Goal: Task Accomplishment & Management: Complete application form

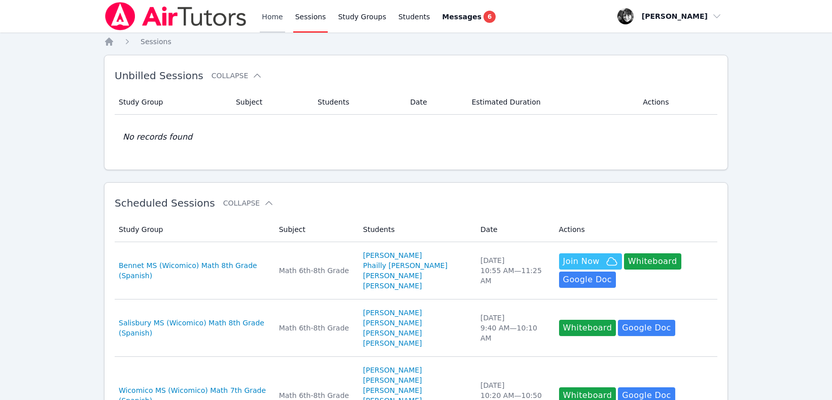
click at [274, 18] on link "Home" at bounding box center [272, 16] width 25 height 32
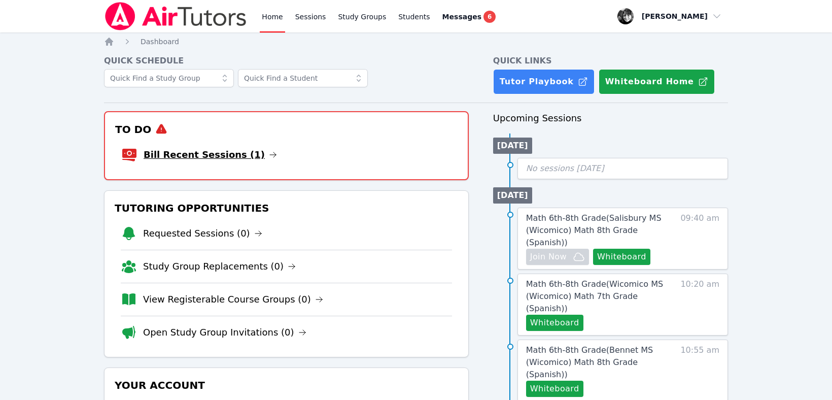
click at [207, 151] on link "Bill Recent Sessions (1)" at bounding box center [210, 155] width 133 height 14
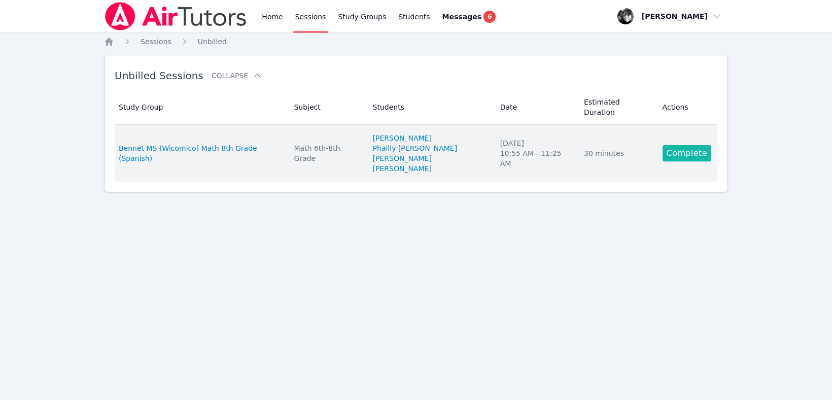
click at [673, 145] on link "Complete" at bounding box center [687, 153] width 49 height 16
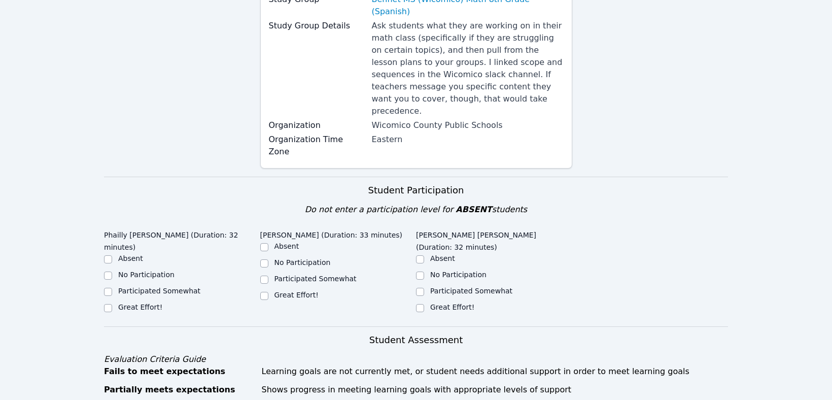
scroll to position [232, 0]
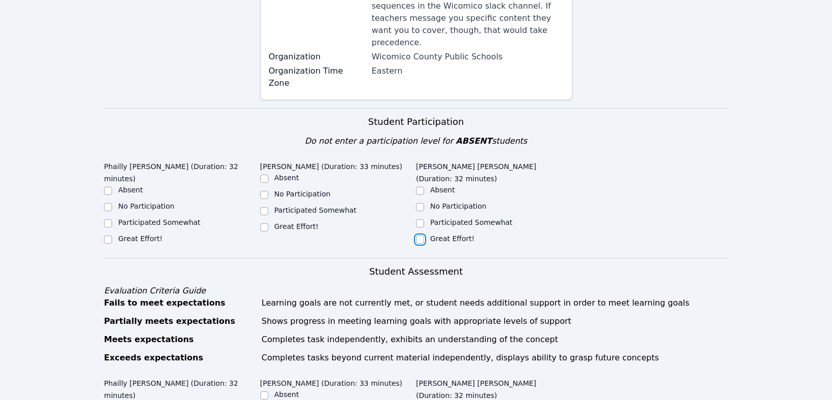
click at [420, 235] on input "Great Effort!" at bounding box center [420, 239] width 8 height 8
checkbox input "true"
click at [261, 223] on input "Great Effort!" at bounding box center [264, 227] width 8 height 8
checkbox input "true"
drag, startPoint x: 107, startPoint y: 190, endPoint x: 108, endPoint y: 182, distance: 8.1
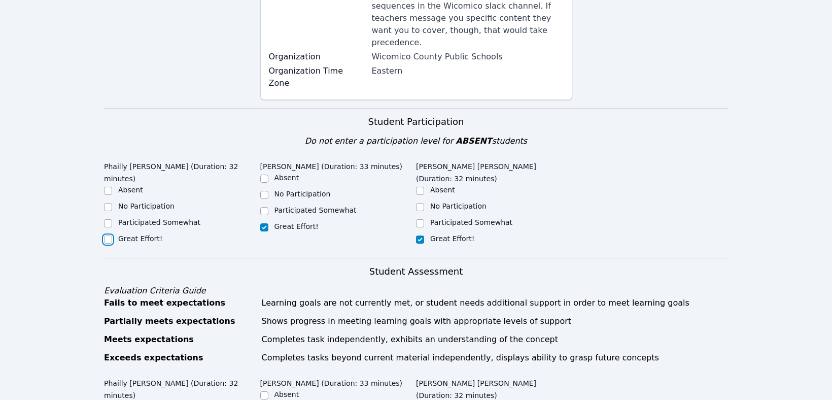
click at [110, 235] on input "Great Effort!" at bounding box center [108, 239] width 8 height 8
checkbox input "true"
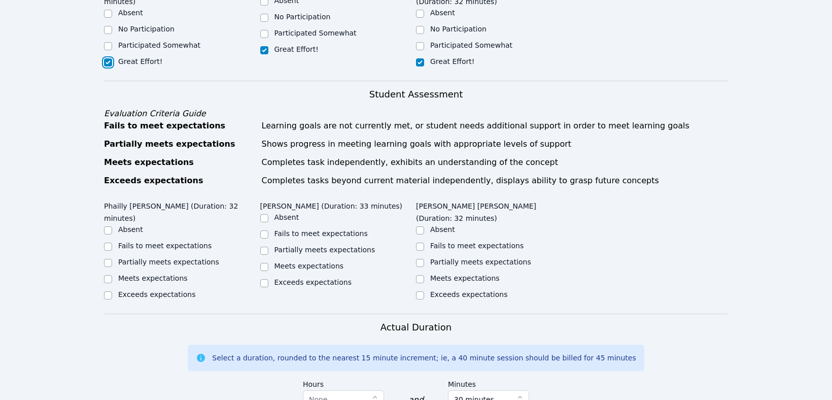
scroll to position [485, 0]
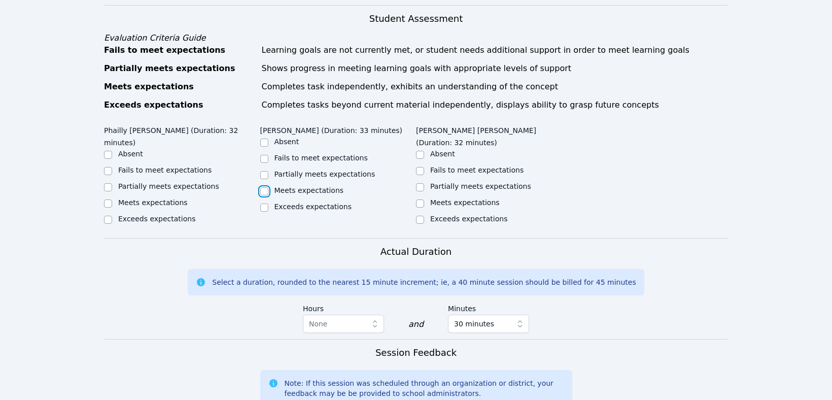
click at [267, 187] on input "Meets expectations" at bounding box center [264, 191] width 8 height 8
checkbox input "true"
click at [421, 199] on input "Meets expectations" at bounding box center [420, 203] width 8 height 8
checkbox input "true"
click at [107, 199] on input "Meets expectations" at bounding box center [108, 203] width 8 height 8
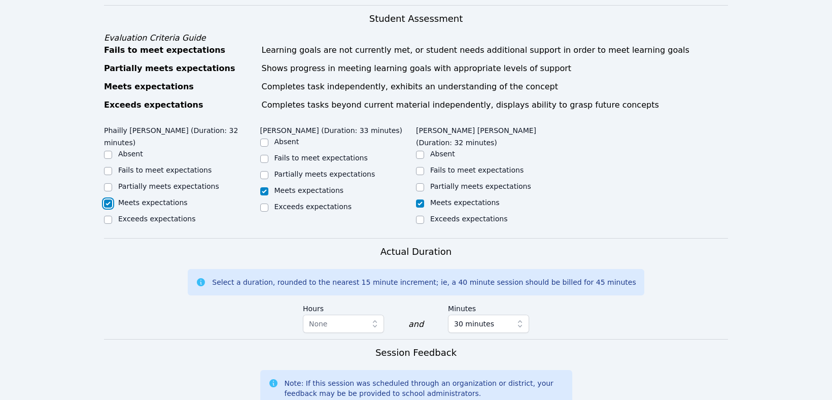
checkbox input "true"
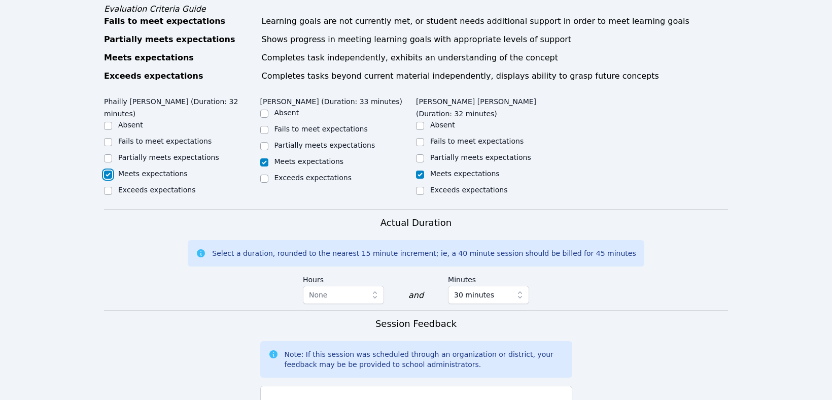
scroll to position [647, 0]
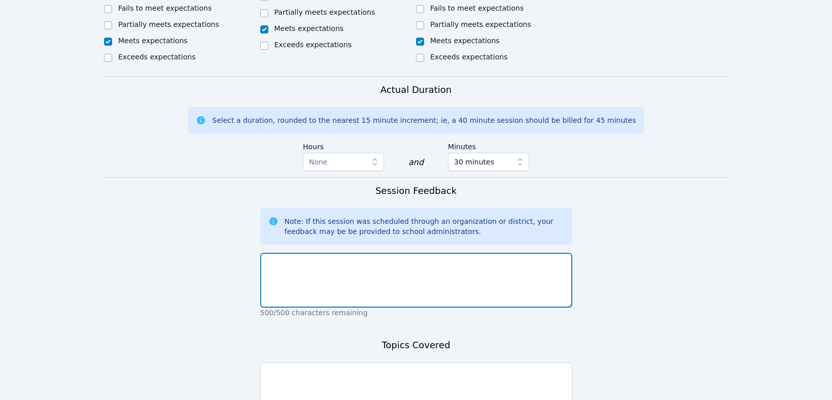
click at [354, 253] on textarea at bounding box center [416, 280] width 312 height 55
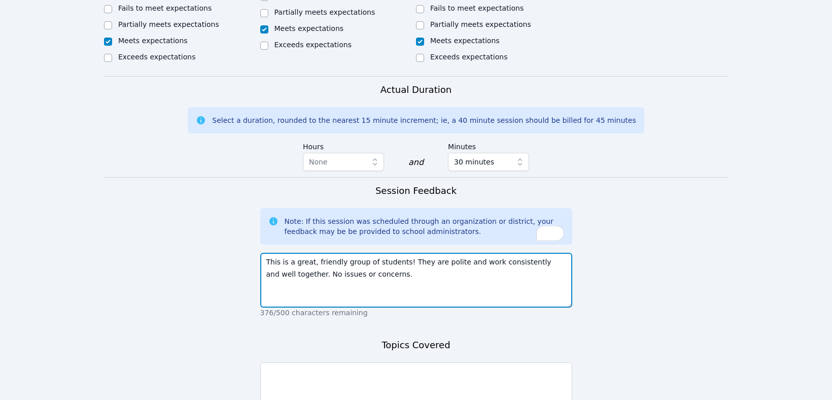
type textarea "This is a great, friendly group of students! They are polite and work consisten…"
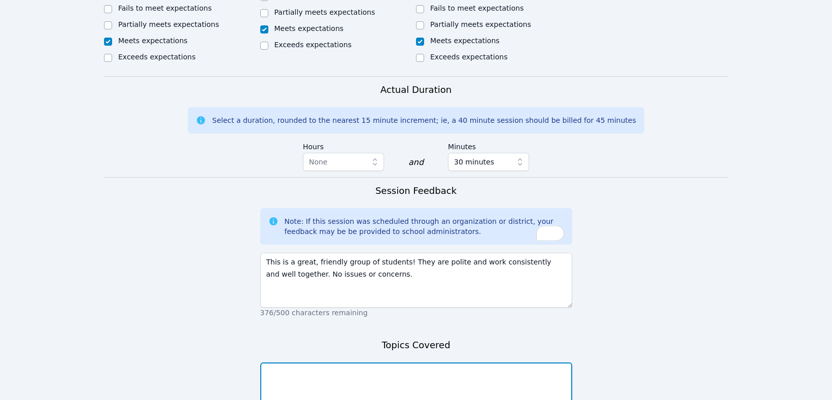
click at [296, 362] on textarea at bounding box center [416, 389] width 312 height 55
type textarea "Translations, rotations, and reflections (continued)"
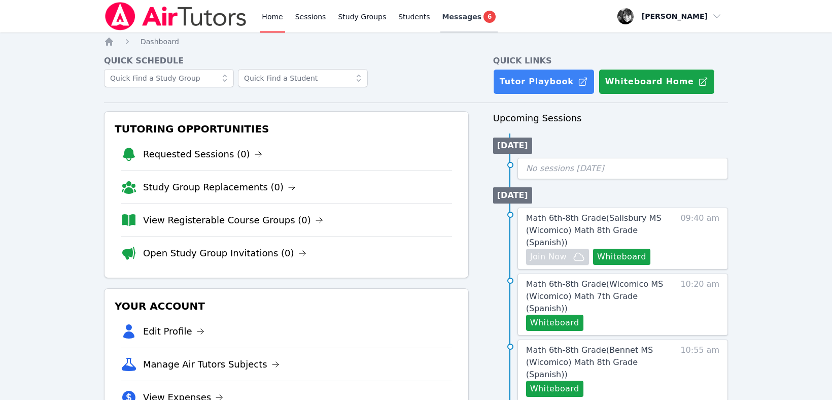
click at [446, 19] on span "Messages" at bounding box center [461, 17] width 39 height 10
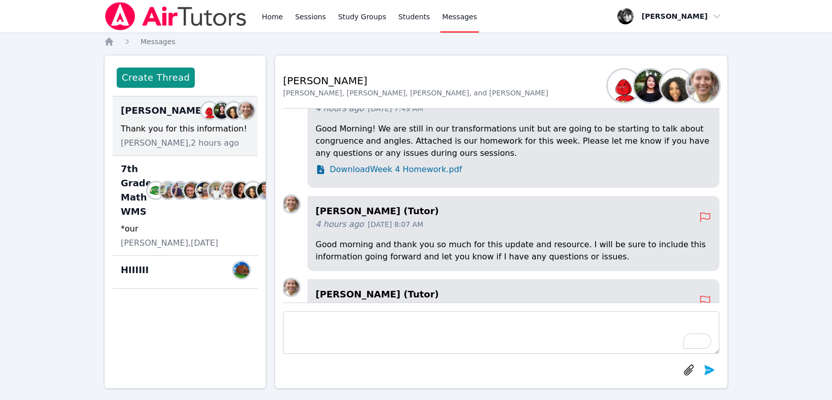
scroll to position [-270, 0]
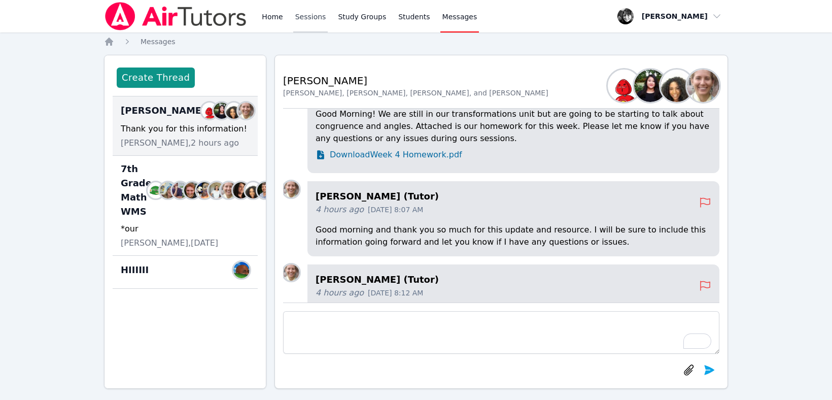
click at [318, 19] on link "Sessions" at bounding box center [310, 16] width 35 height 32
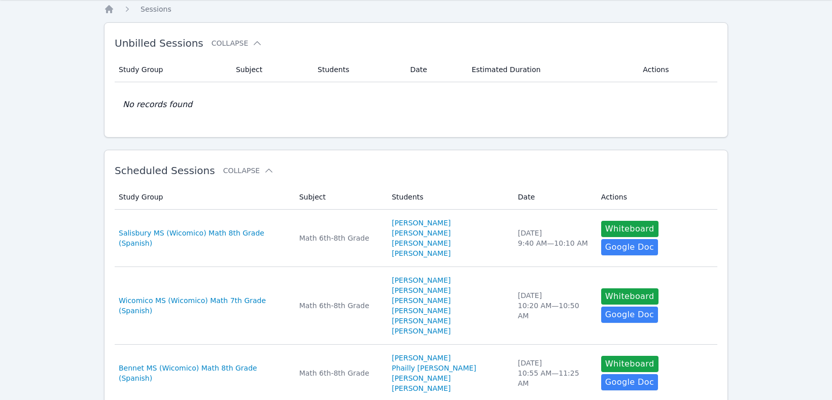
scroll to position [41, 0]
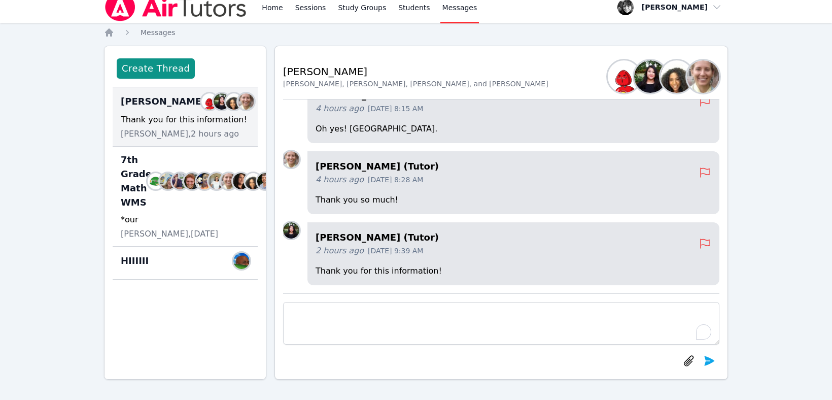
scroll to position [9, 0]
drag, startPoint x: 311, startPoint y: 317, endPoint x: 310, endPoint y: 308, distance: 9.2
click at [312, 315] on textarea "To enrich screen reader interactions, please activate Accessibility in Grammarl…" at bounding box center [501, 323] width 436 height 43
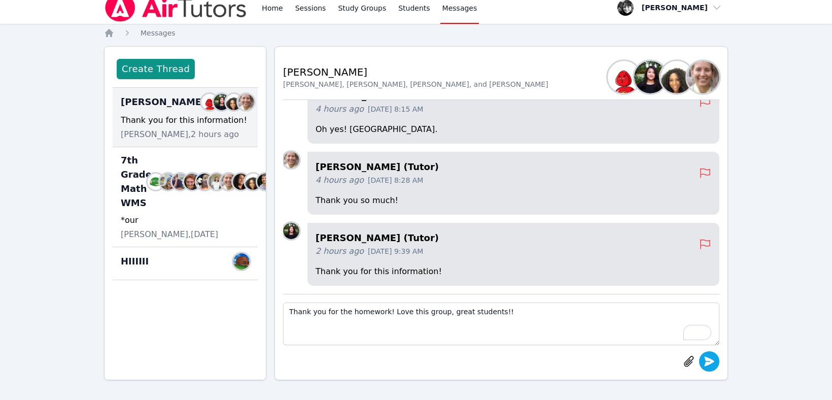
type textarea "Thank you for the homework! Love this group, great students!!"
click at [710, 365] on icon "submit" at bounding box center [709, 361] width 12 height 12
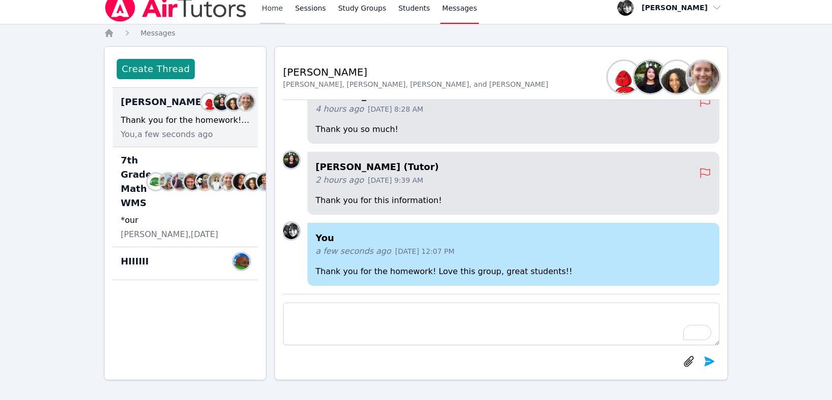
click at [276, 11] on link "Home" at bounding box center [272, 7] width 25 height 32
